Goal: Find specific page/section: Find specific page/section

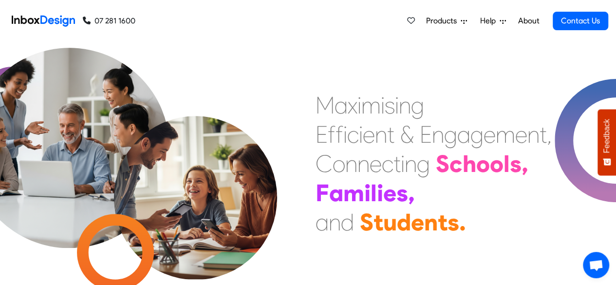
click at [562, 96] on icon at bounding box center [616, 140] width 123 height 123
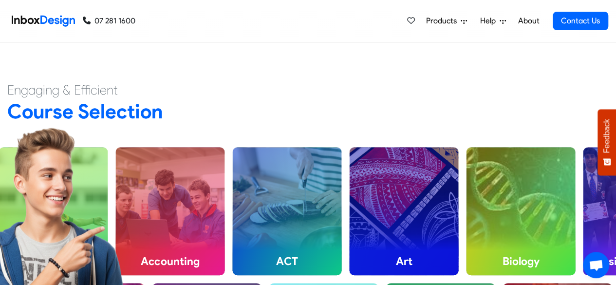
scroll to position [232, 0]
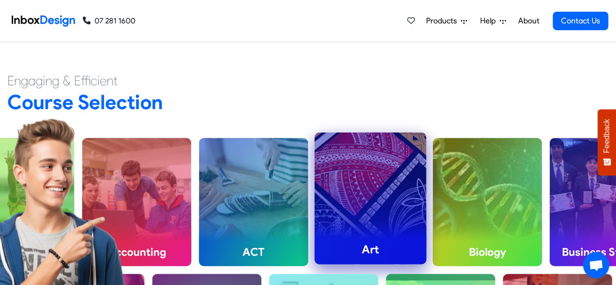
click at [381, 162] on div "Art" at bounding box center [371, 199] width 112 height 132
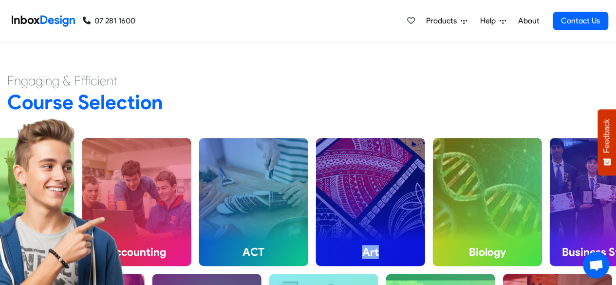
scroll to position [270, 0]
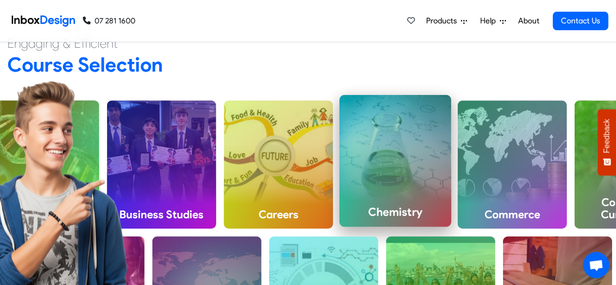
click at [346, 149] on div "Chemistry" at bounding box center [396, 161] width 112 height 132
click at [378, 181] on div "Chemistry" at bounding box center [396, 161] width 112 height 132
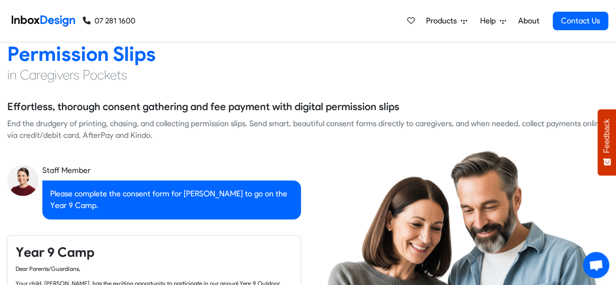
scroll to position [715, 0]
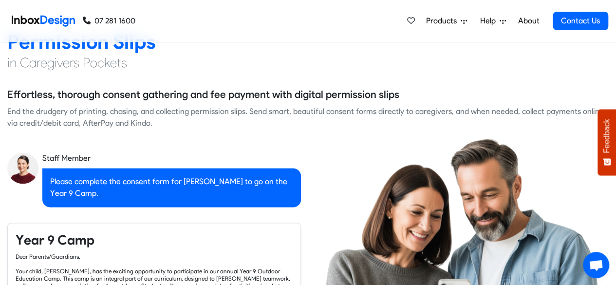
checkbox input "true"
checkbox input "false"
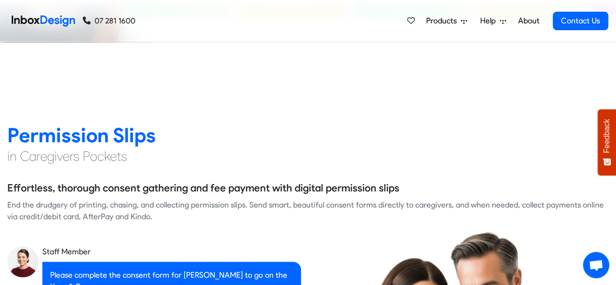
checkbox input "false"
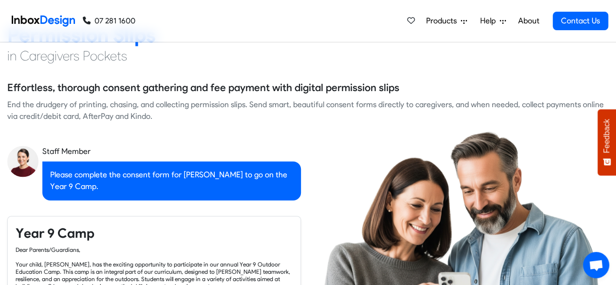
checkbox input "true"
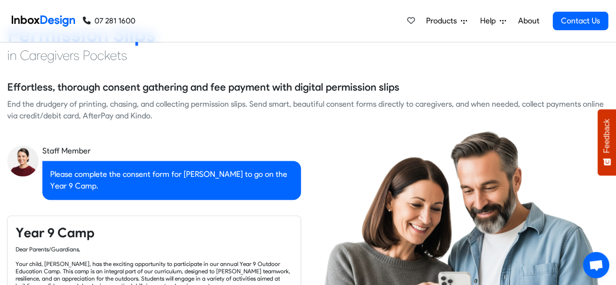
checkbox input "true"
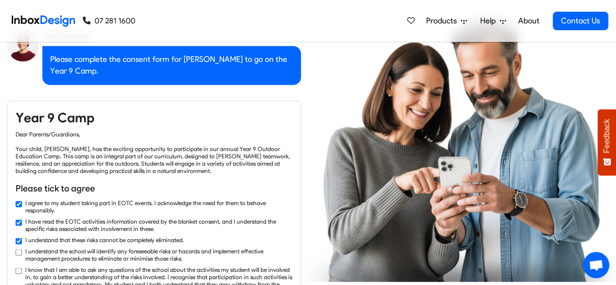
checkbox input "true"
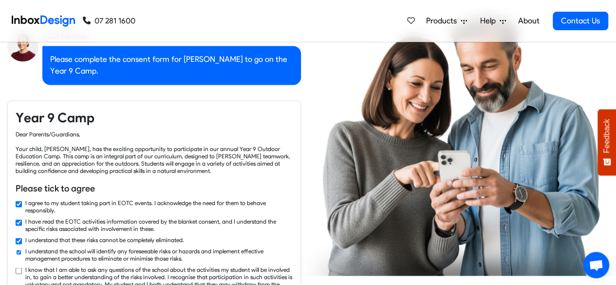
scroll to position [845, 0]
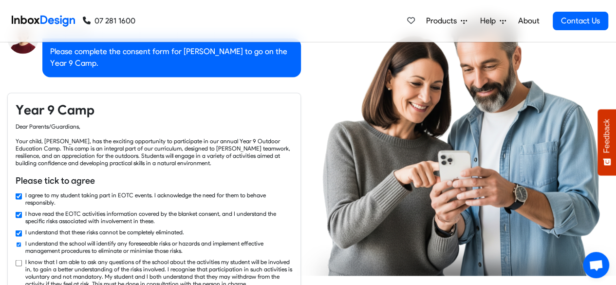
checkbox input "true"
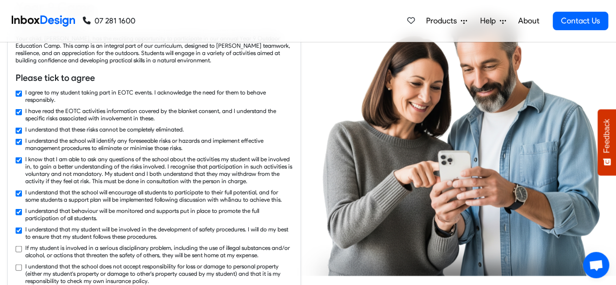
checkbox input "true"
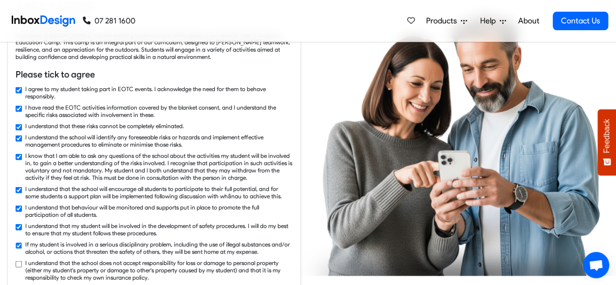
checkbox input "true"
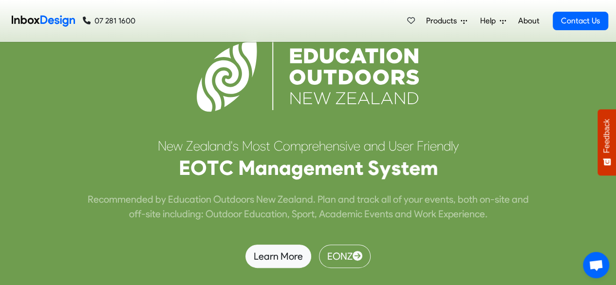
scroll to position [2422, 0]
